Goal: Transaction & Acquisition: Purchase product/service

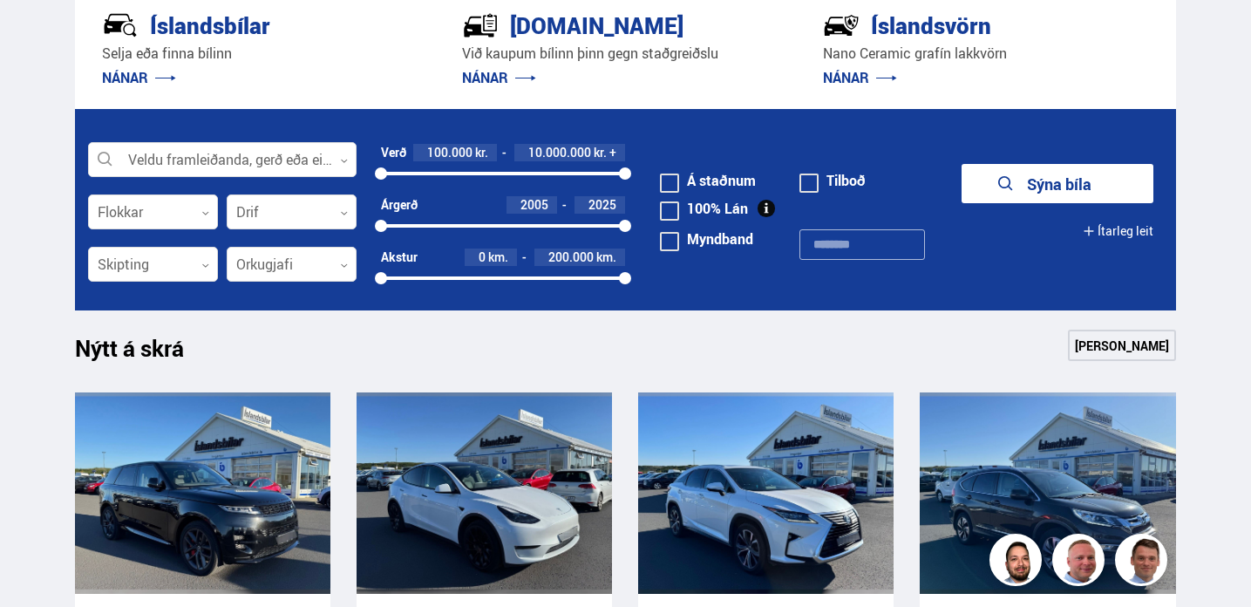
scroll to position [451, 0]
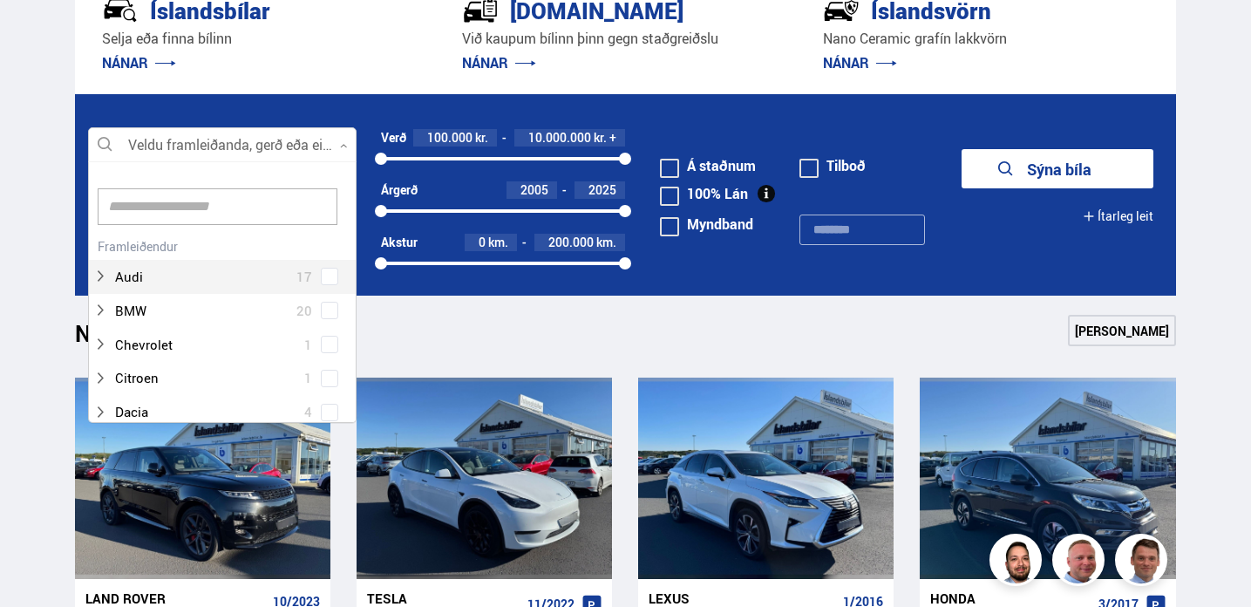
click at [347, 152] on div at bounding box center [222, 145] width 268 height 35
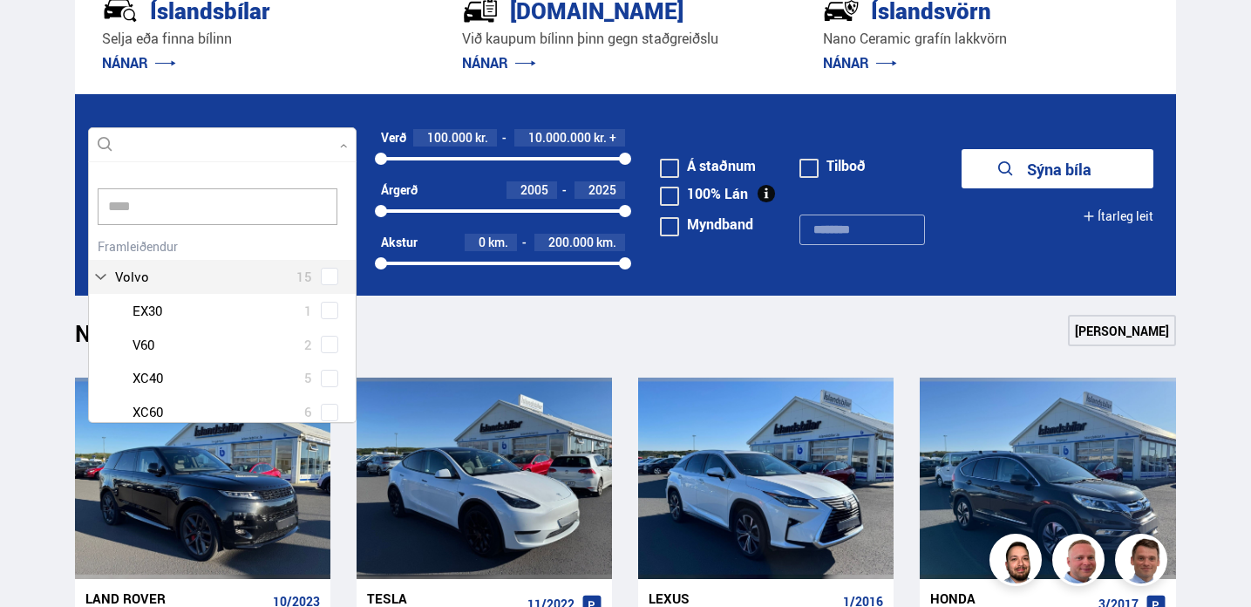
scroll to position [0, 0]
type input "*****"
click at [328, 278] on div "Volvo 15 Volvo EX30 1 Volvo V60 2 Volvo XC40 5 Volvo XC60 6 Volvo XC90 1" at bounding box center [222, 348] width 267 height 229
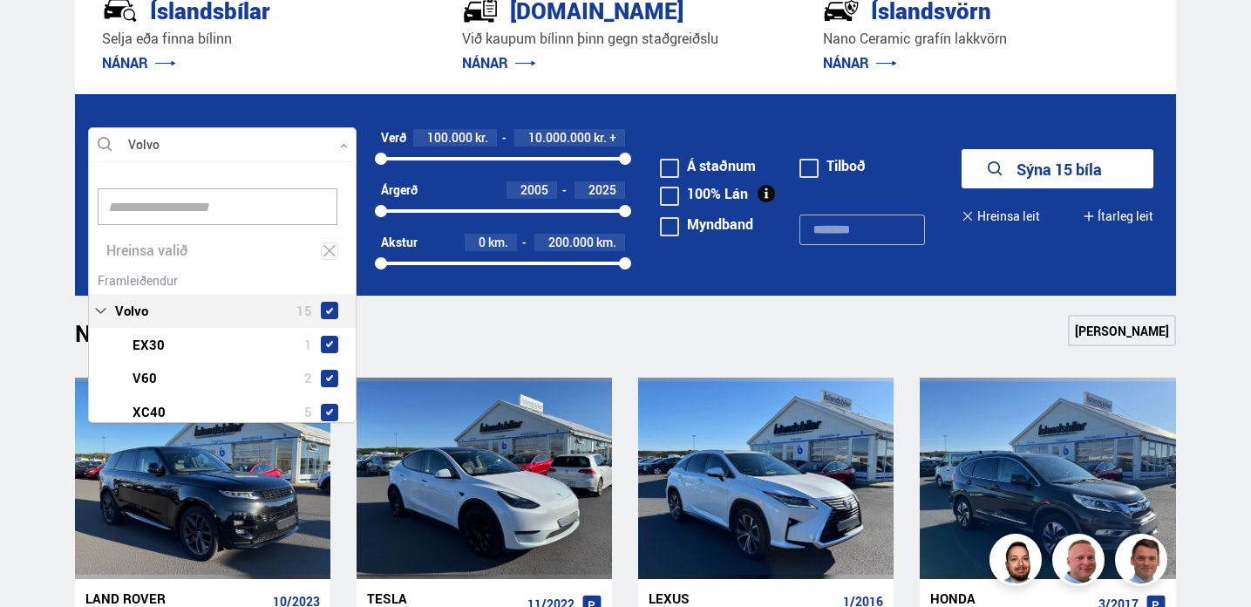
click at [1027, 169] on button "Sýna 15 bíla" at bounding box center [1057, 168] width 192 height 39
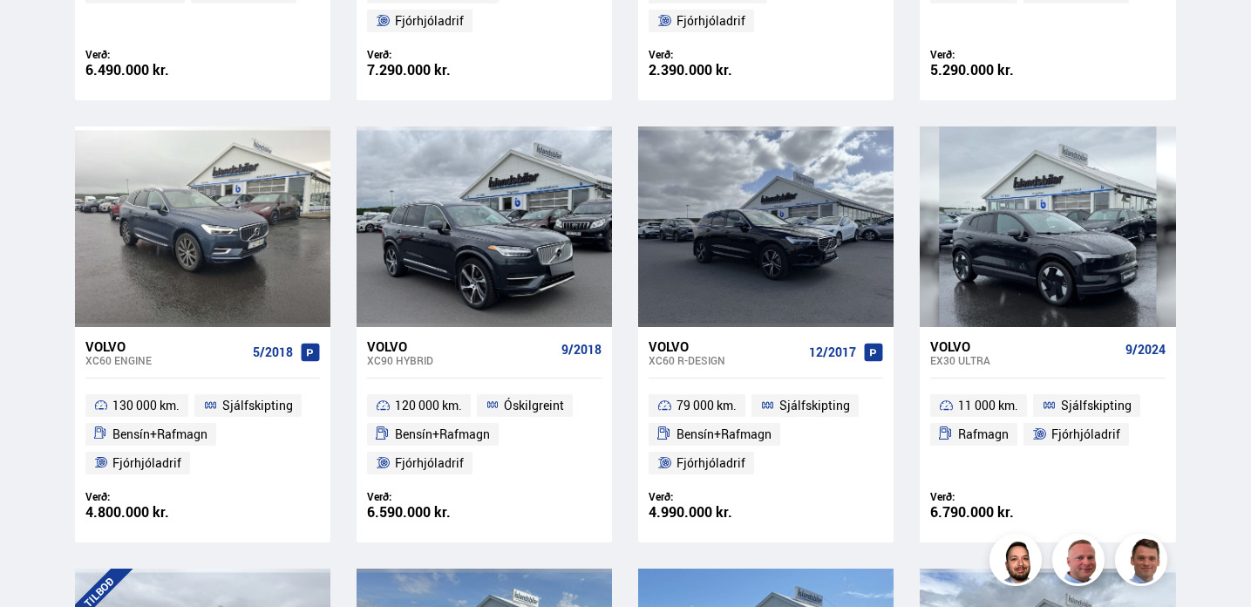
scroll to position [724, 0]
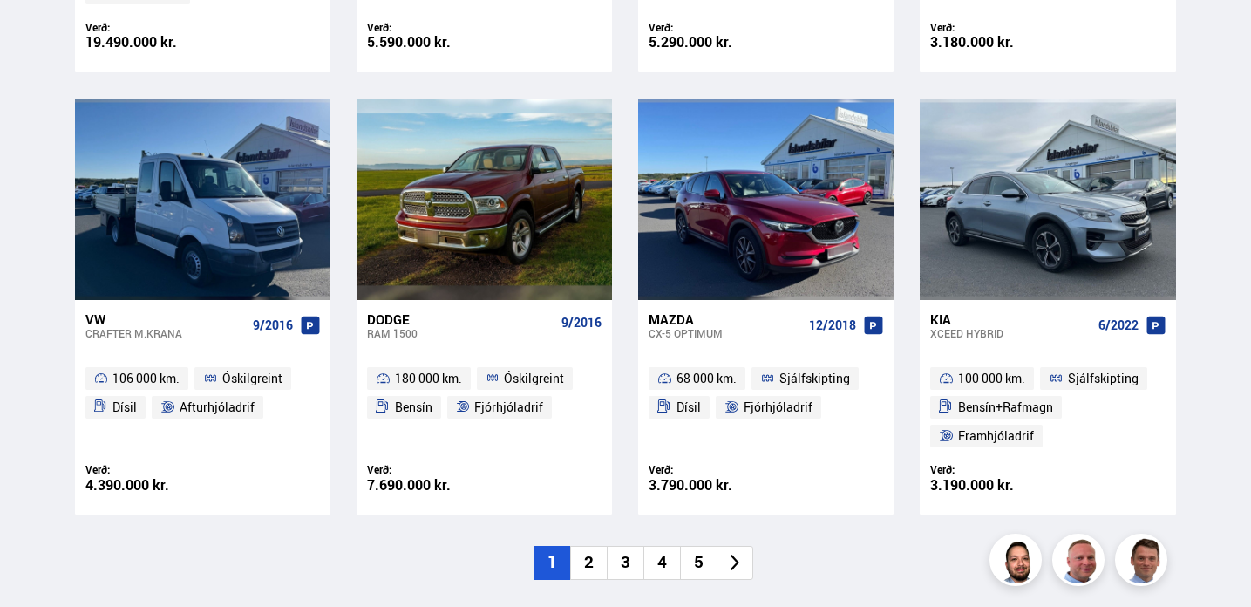
scroll to position [264, 0]
